Goal: Information Seeking & Learning: Check status

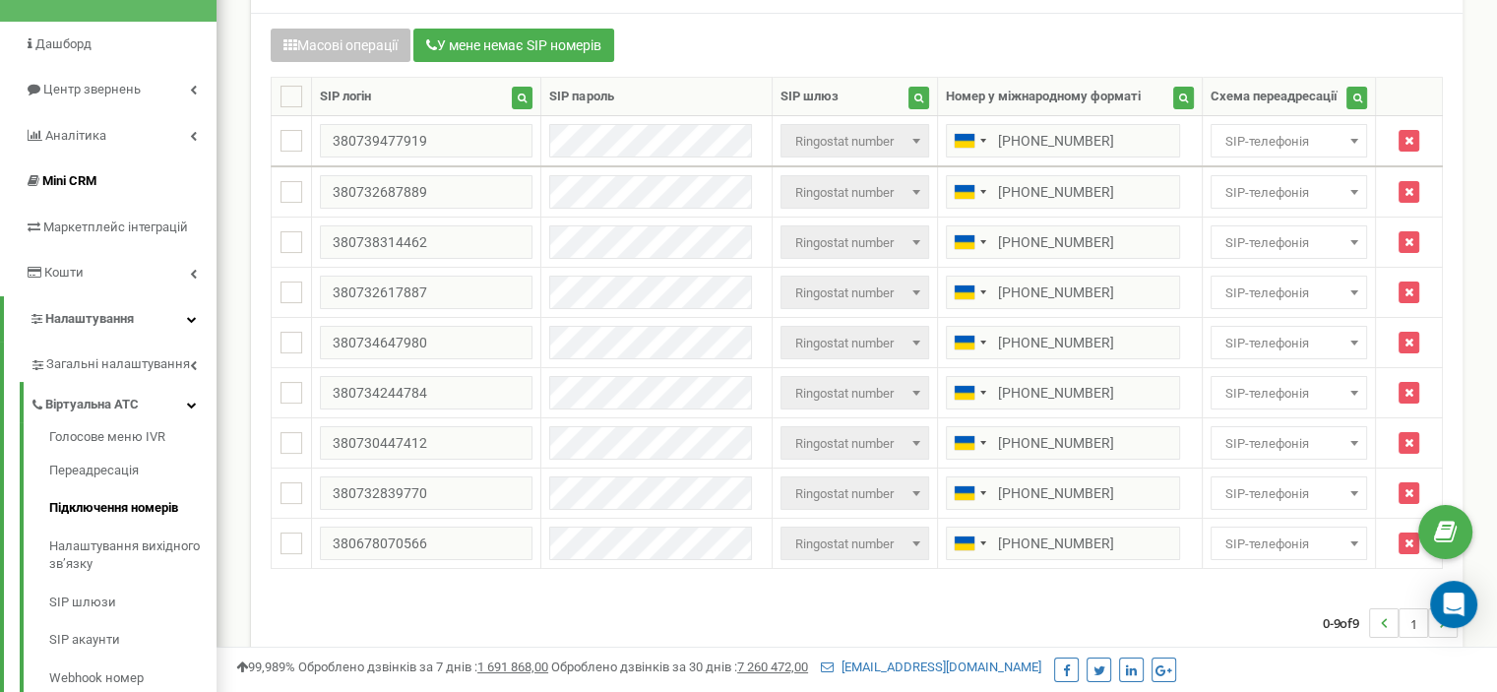
scroll to position [44, 0]
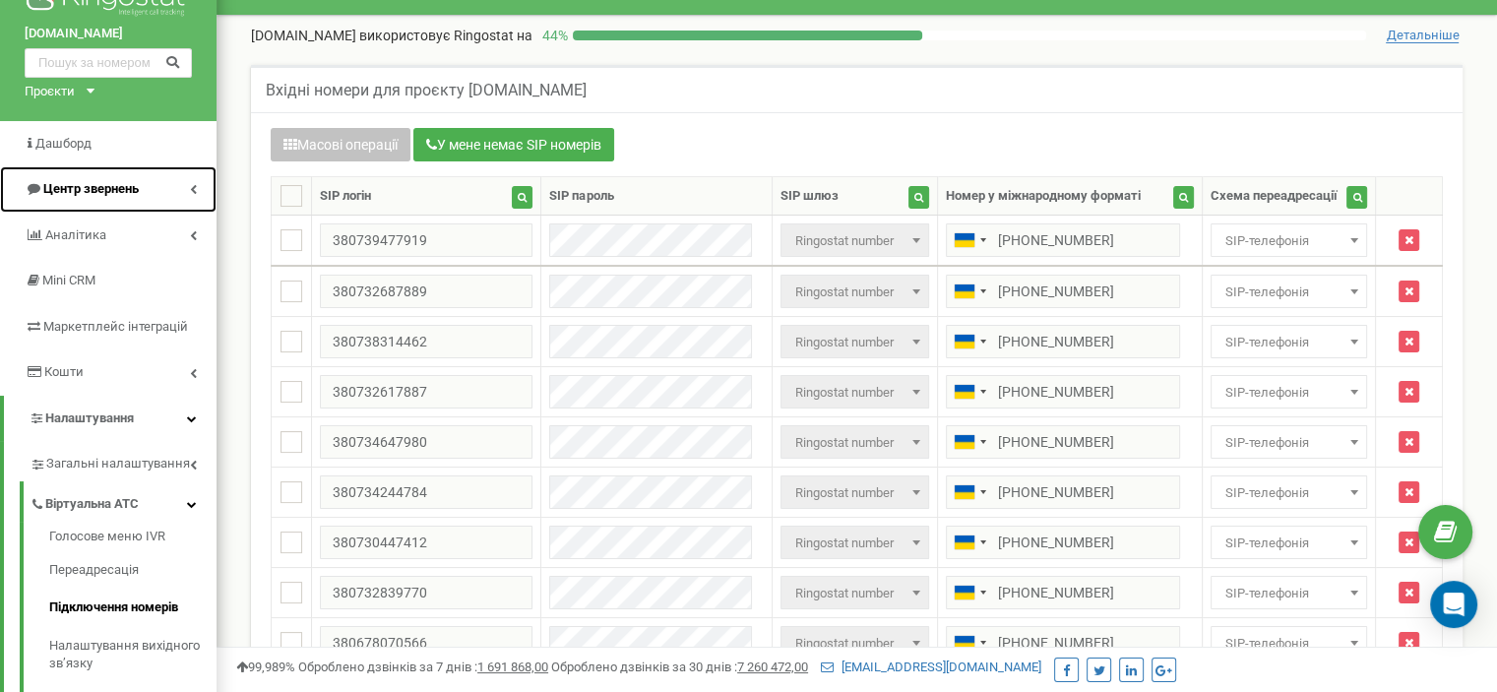
click at [162, 191] on link "Центр звернень" at bounding box center [108, 189] width 217 height 46
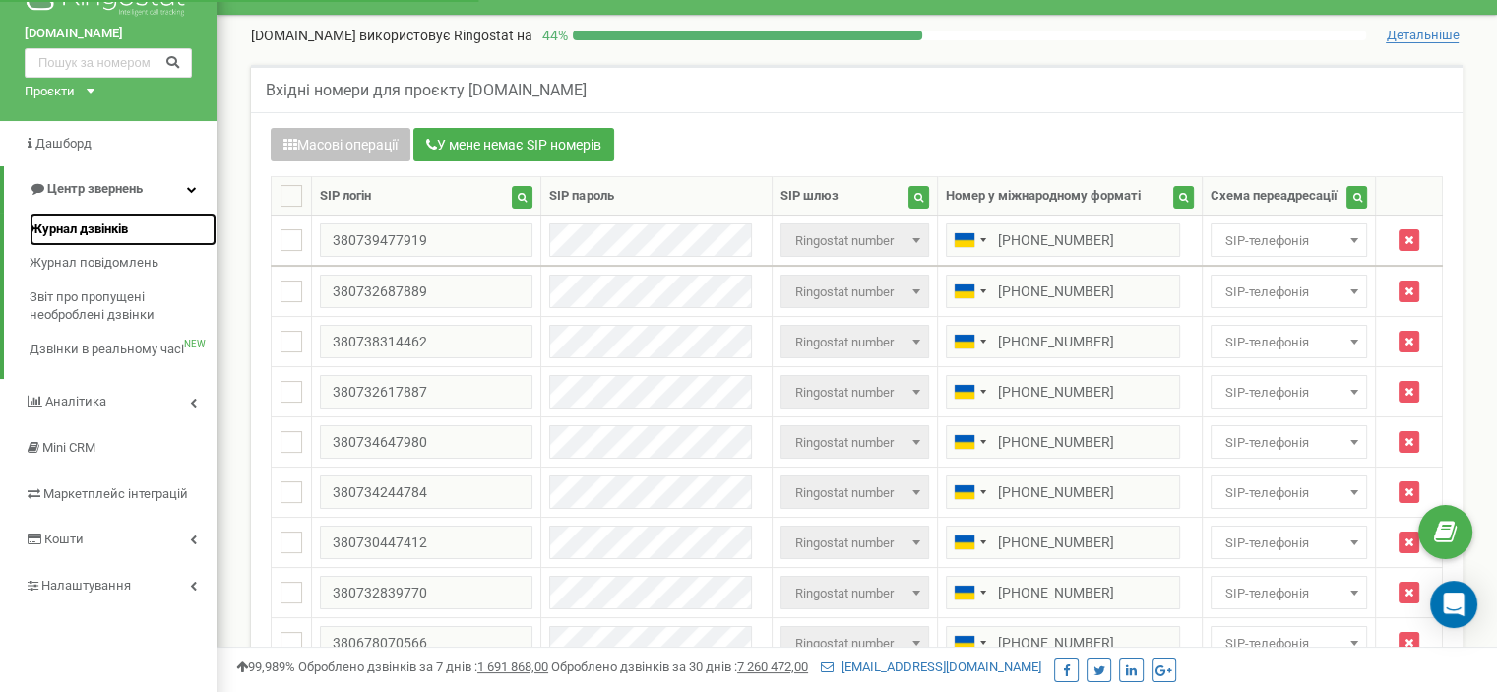
click at [94, 226] on span "Журнал дзвінків" at bounding box center [79, 229] width 98 height 19
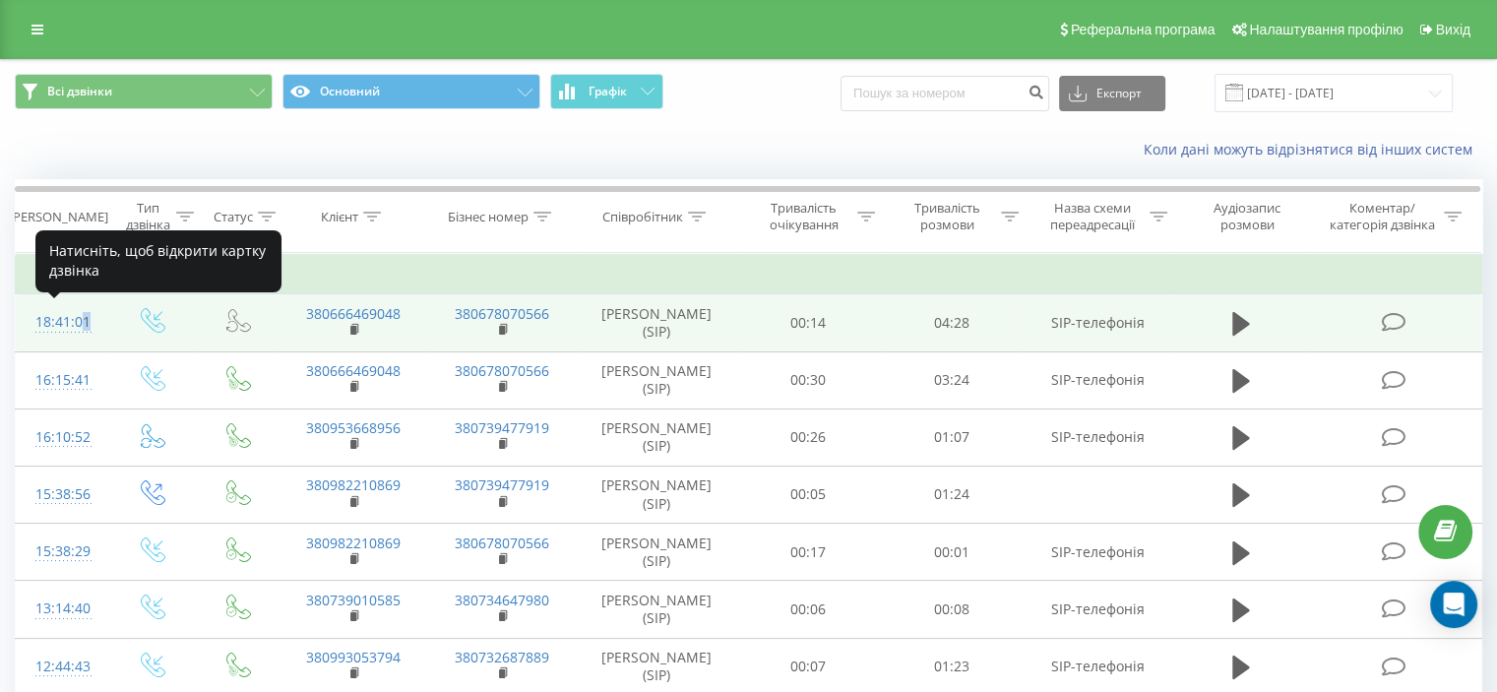
click at [77, 320] on div "18:41:01" at bounding box center [61, 322] width 52 height 38
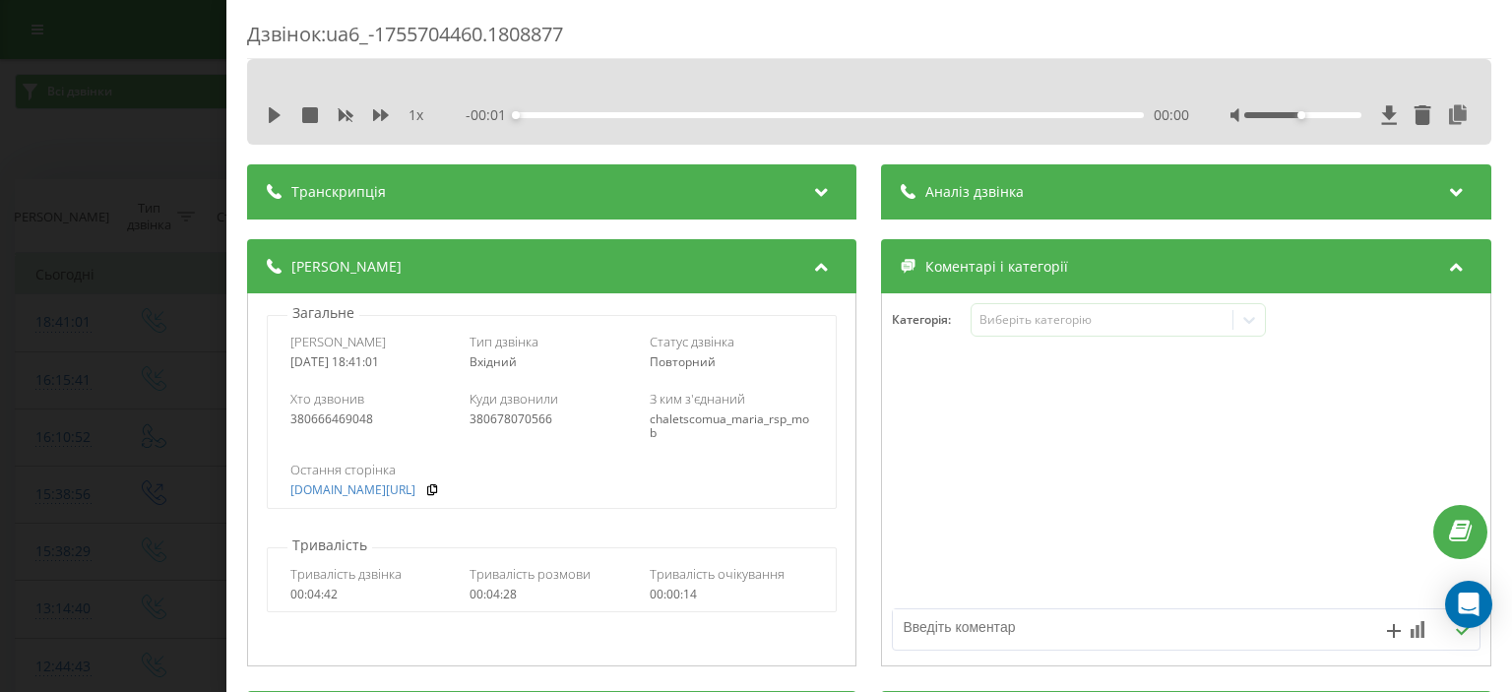
click at [985, 205] on div "Аналіз дзвінка" at bounding box center [1186, 191] width 609 height 55
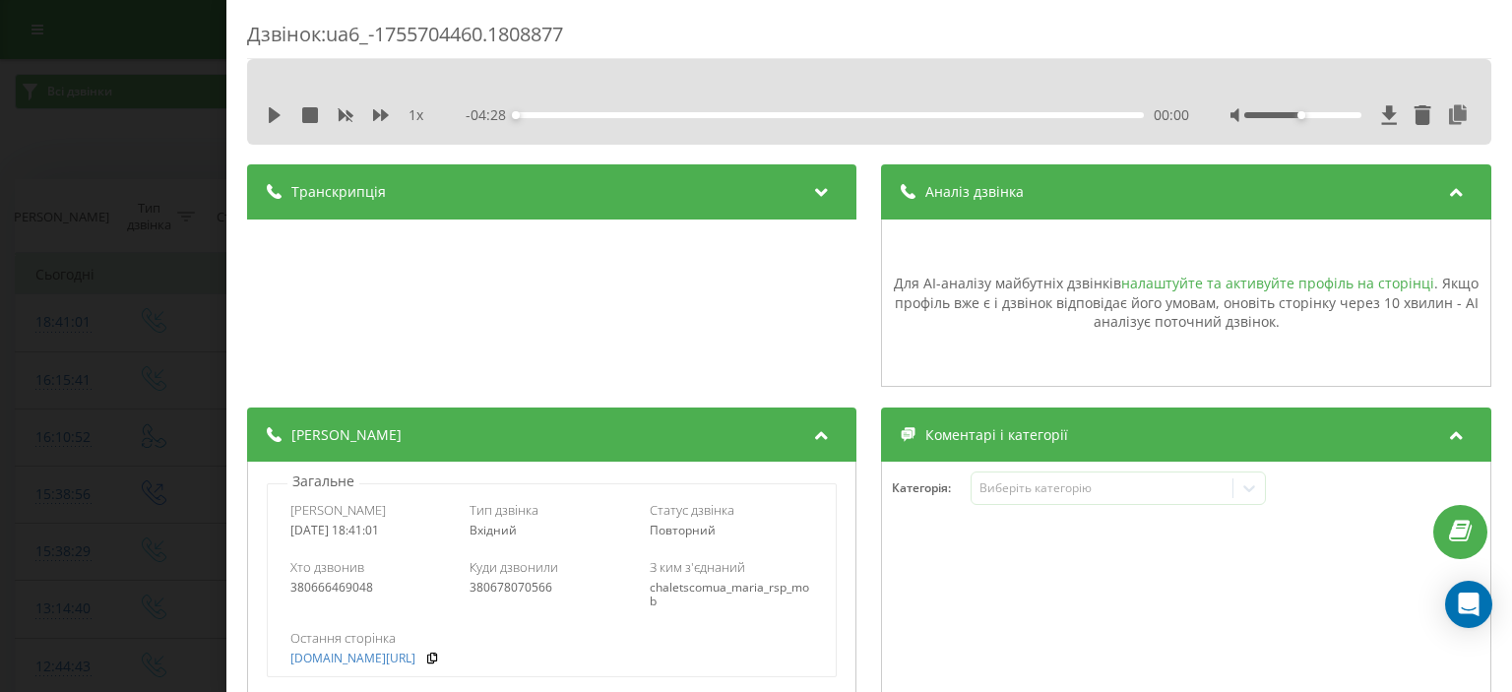
click at [1256, 290] on link "налаштуйте та активуйте профіль на сторінці" at bounding box center [1277, 283] width 313 height 19
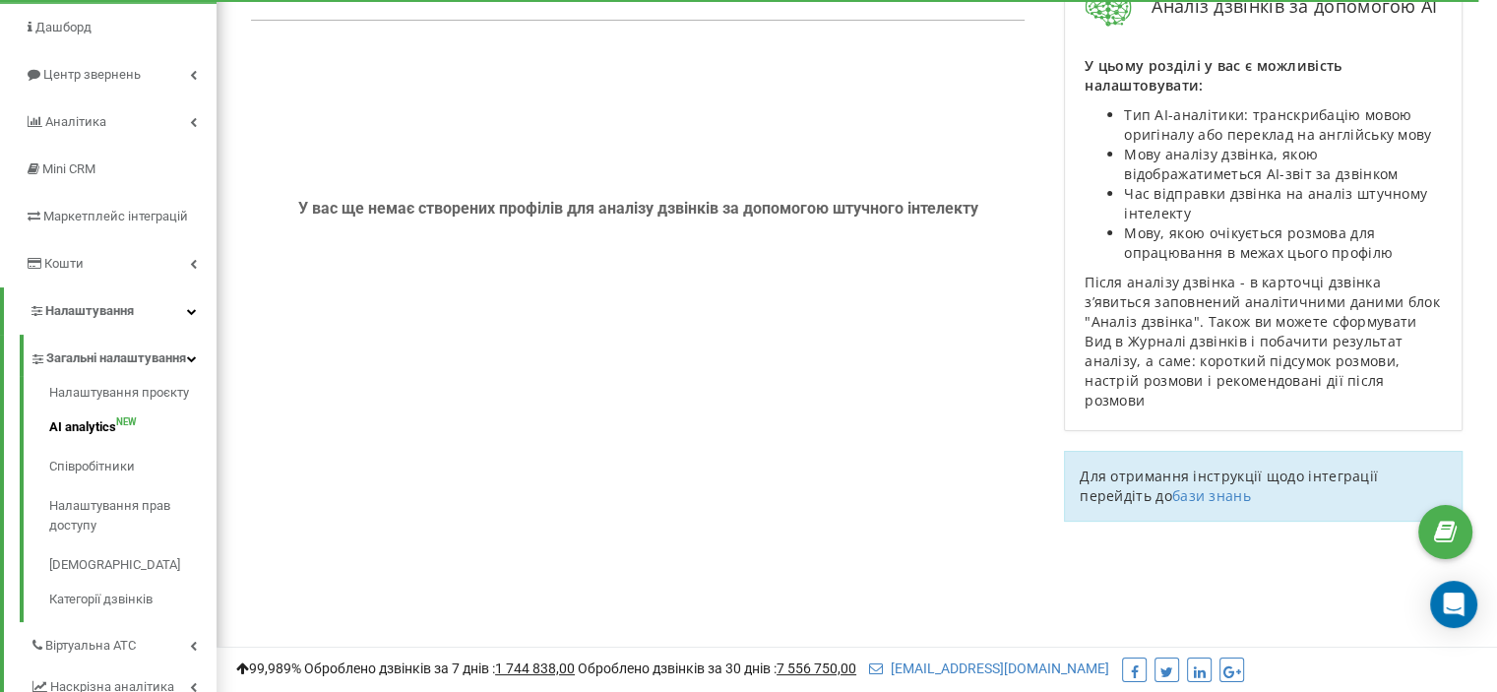
scroll to position [89, 0]
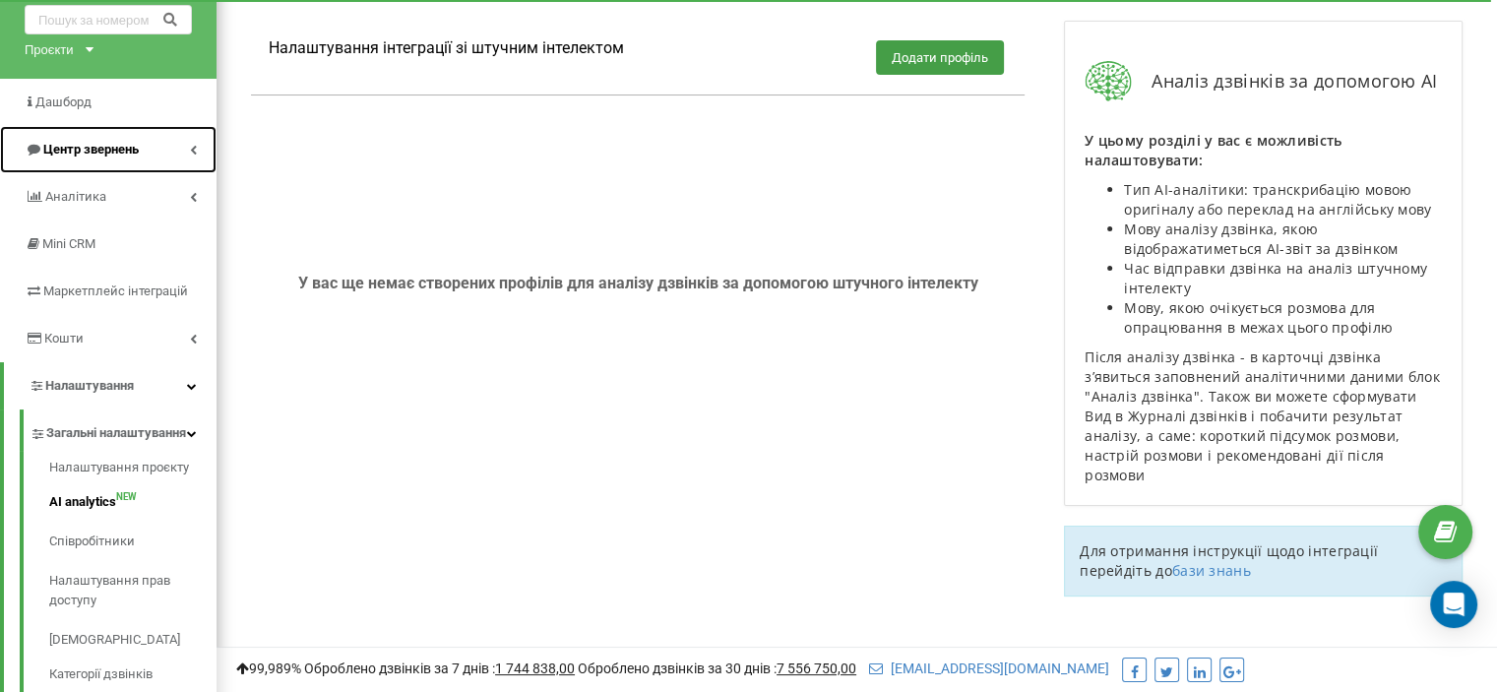
click at [117, 150] on span "Центр звернень" at bounding box center [90, 149] width 95 height 15
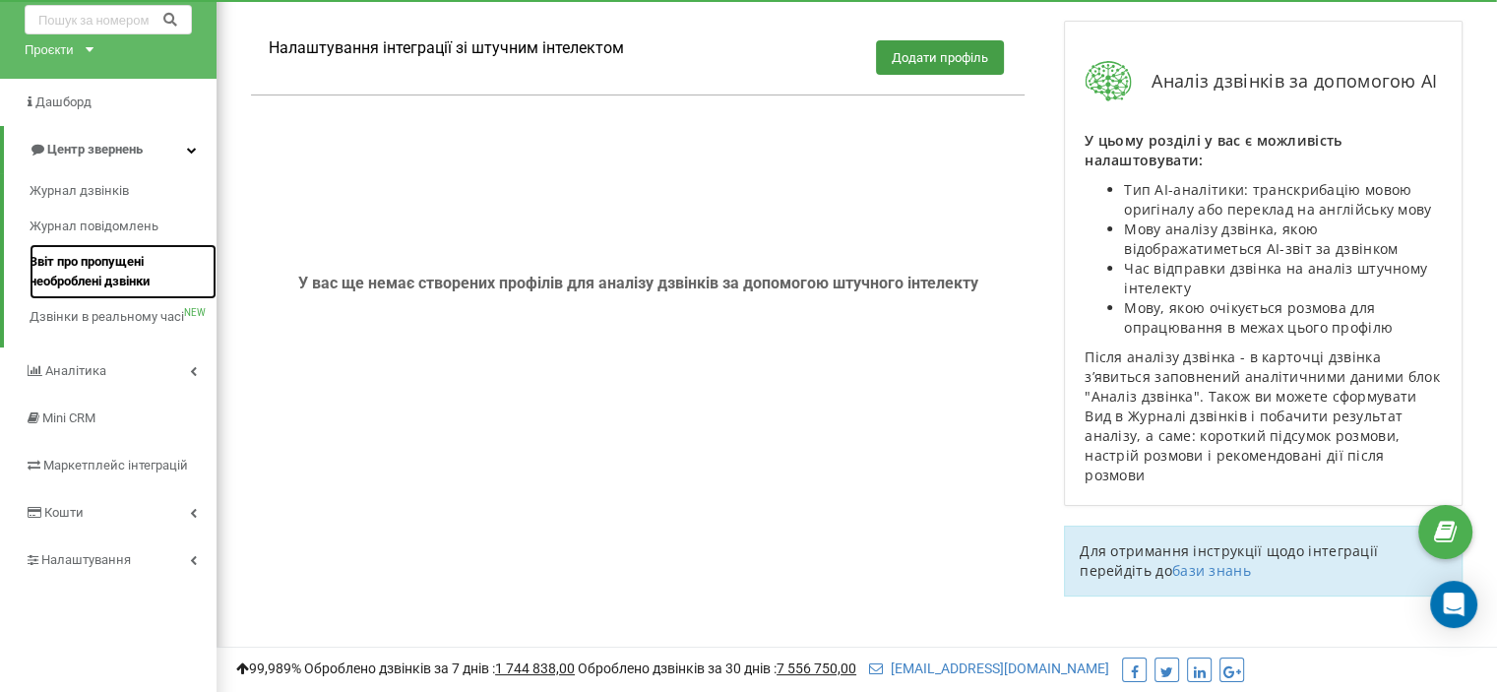
click at [83, 267] on span "Звіт про пропущені необроблені дзвінки" at bounding box center [118, 271] width 177 height 39
